Goal: Find specific page/section: Find specific page/section

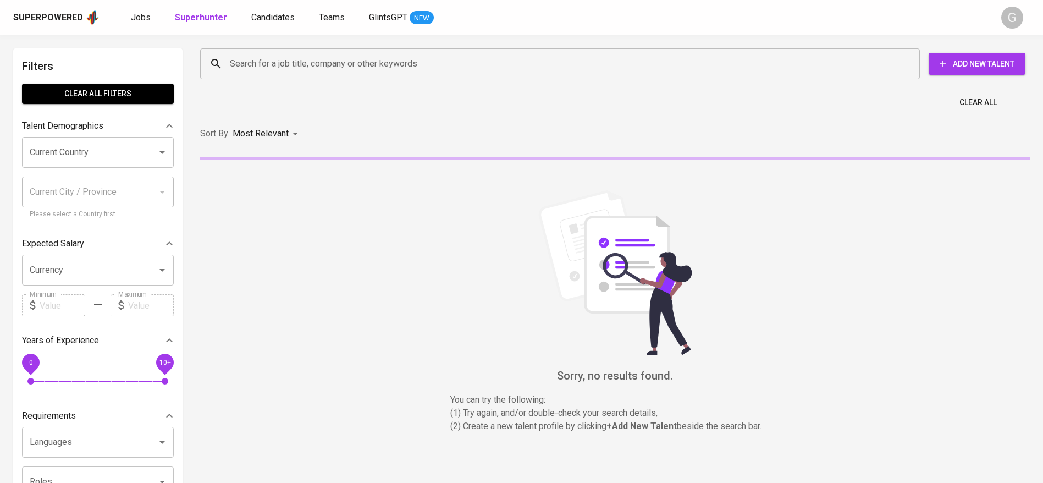
click at [150, 22] on link "Jobs" at bounding box center [142, 18] width 22 height 14
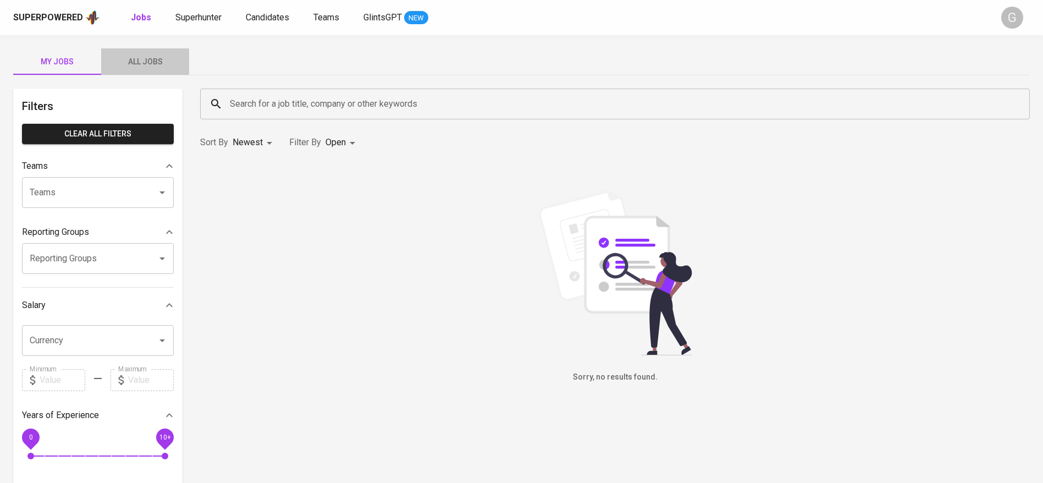
click at [157, 68] on span "All Jobs" at bounding box center [145, 62] width 75 height 14
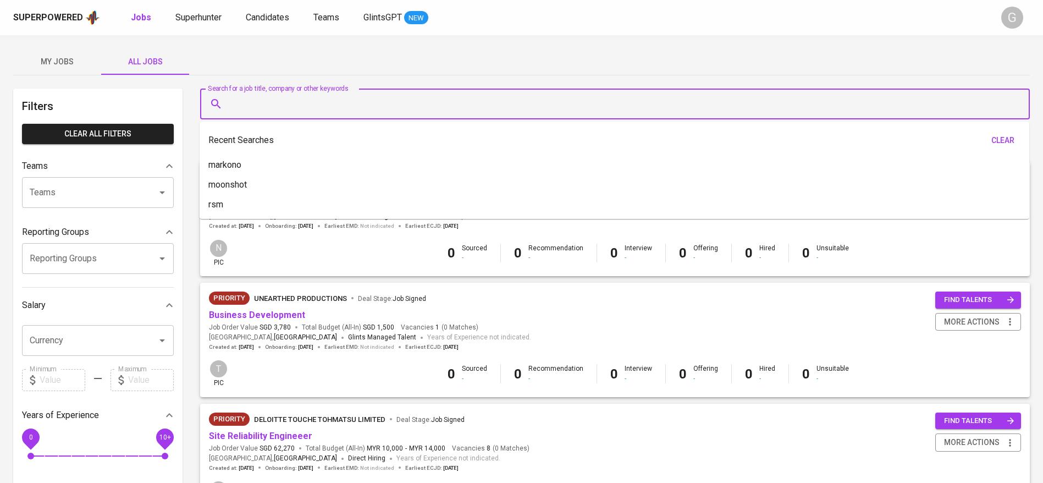
click at [259, 106] on input "Search for a job title, company or other keywords" at bounding box center [617, 103] width 781 height 21
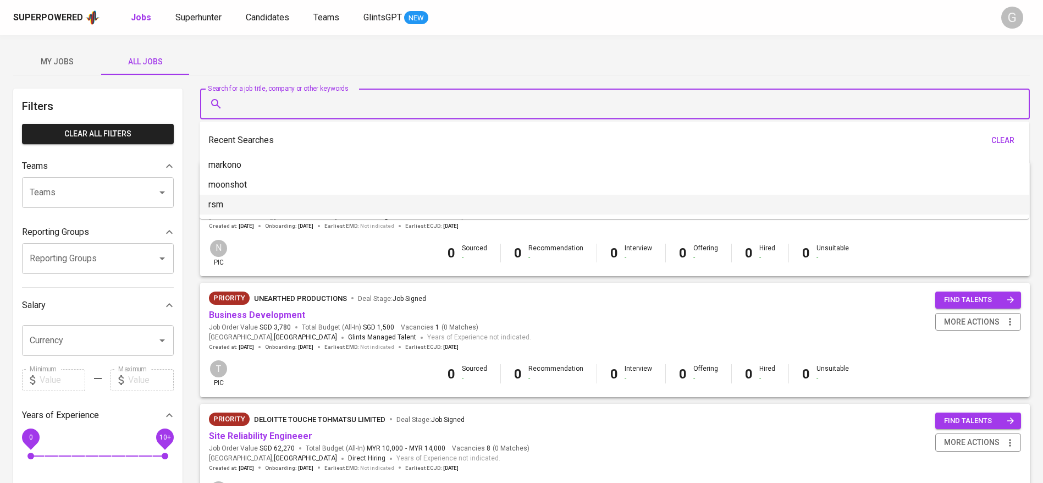
click at [242, 206] on li "rsm" at bounding box center [615, 205] width 830 height 20
type input "rsm"
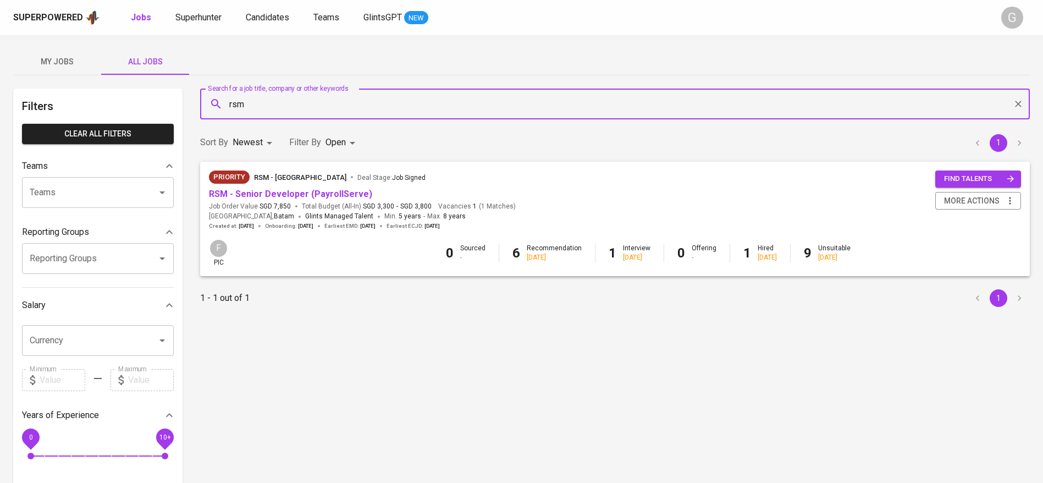
click at [321, 186] on div "Priority RSM - [GEOGRAPHIC_DATA] Deal Stage : Job Signed" at bounding box center [362, 179] width 307 height 18
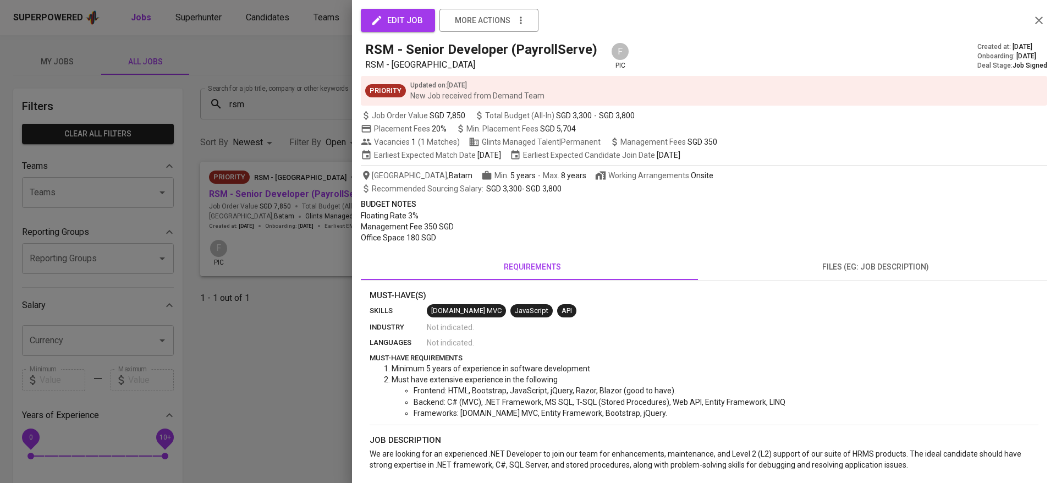
click at [325, 197] on div at bounding box center [528, 241] width 1056 height 483
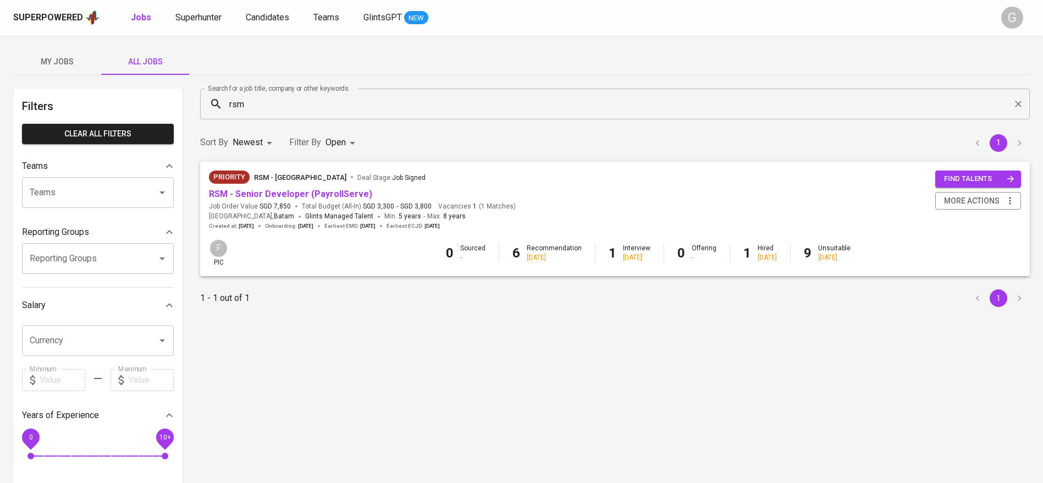
click at [325, 197] on link "RSM - Senior Developer (PayrollServe)" at bounding box center [290, 194] width 163 height 10
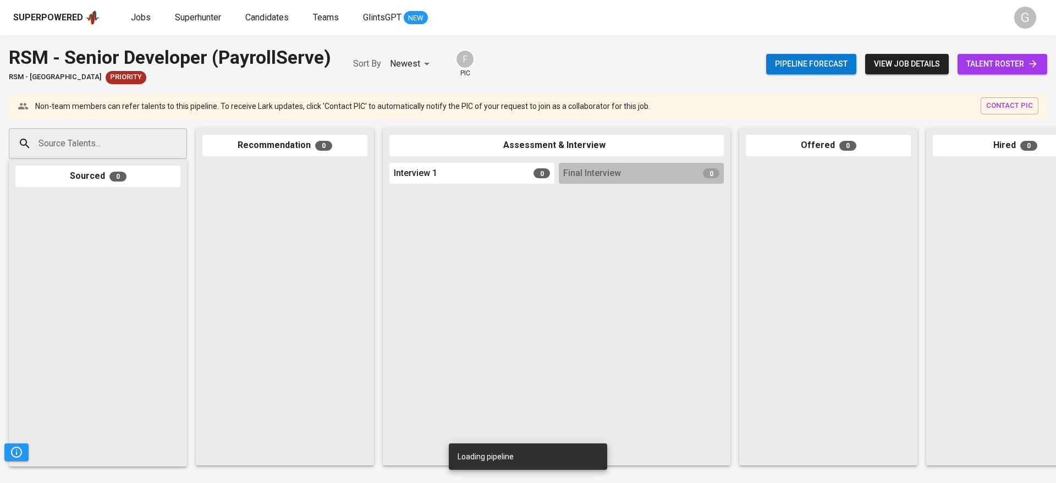
click at [1001, 70] on span "talent roster" at bounding box center [1002, 64] width 72 height 14
